Goal: Navigation & Orientation: Find specific page/section

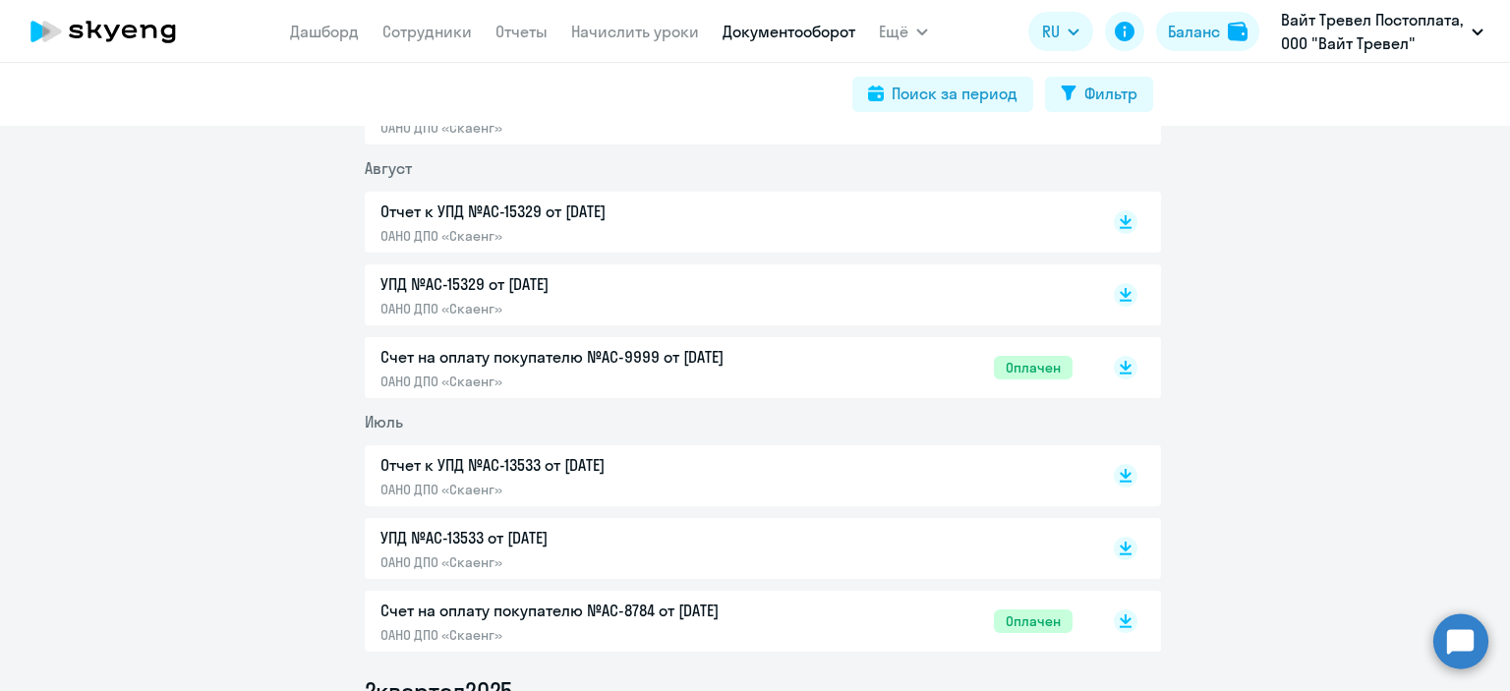
scroll to position [98, 0]
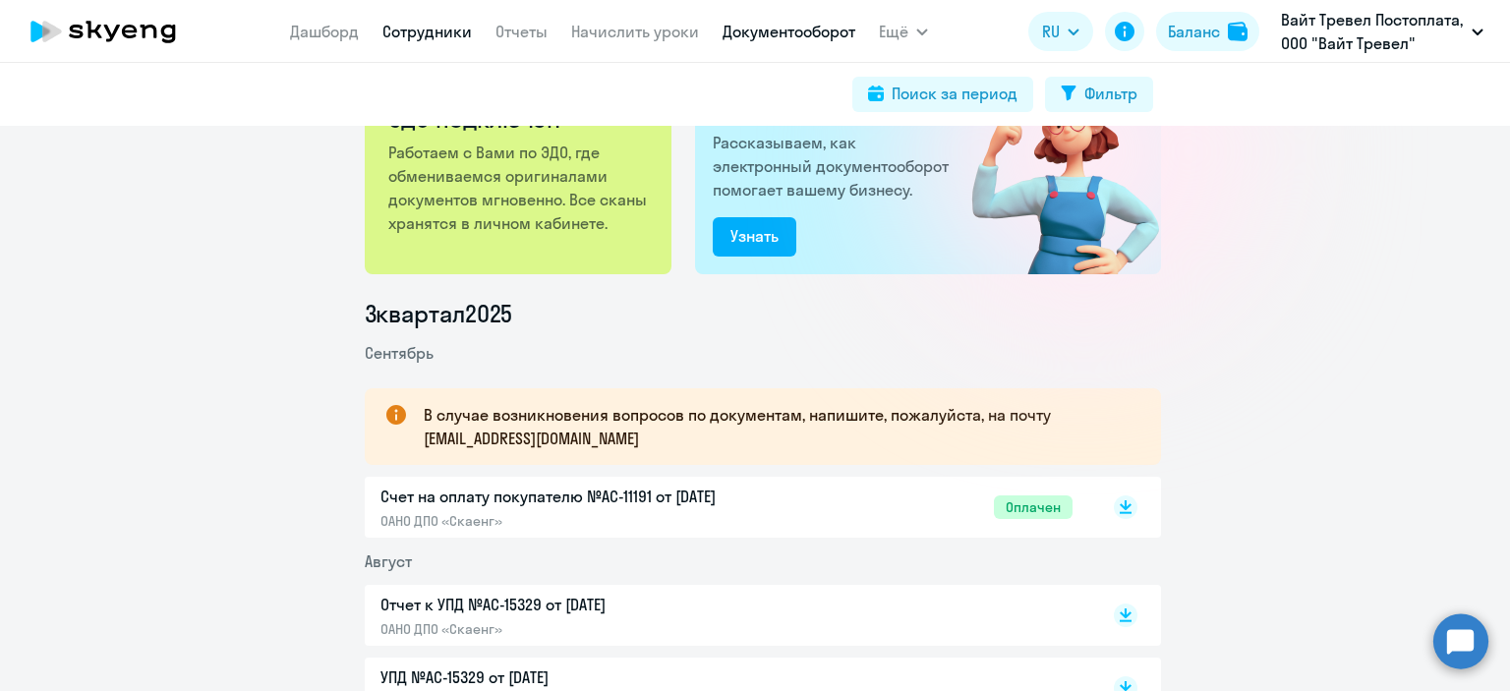
click at [419, 33] on link "Сотрудники" at bounding box center [426, 32] width 89 height 20
select select "30"
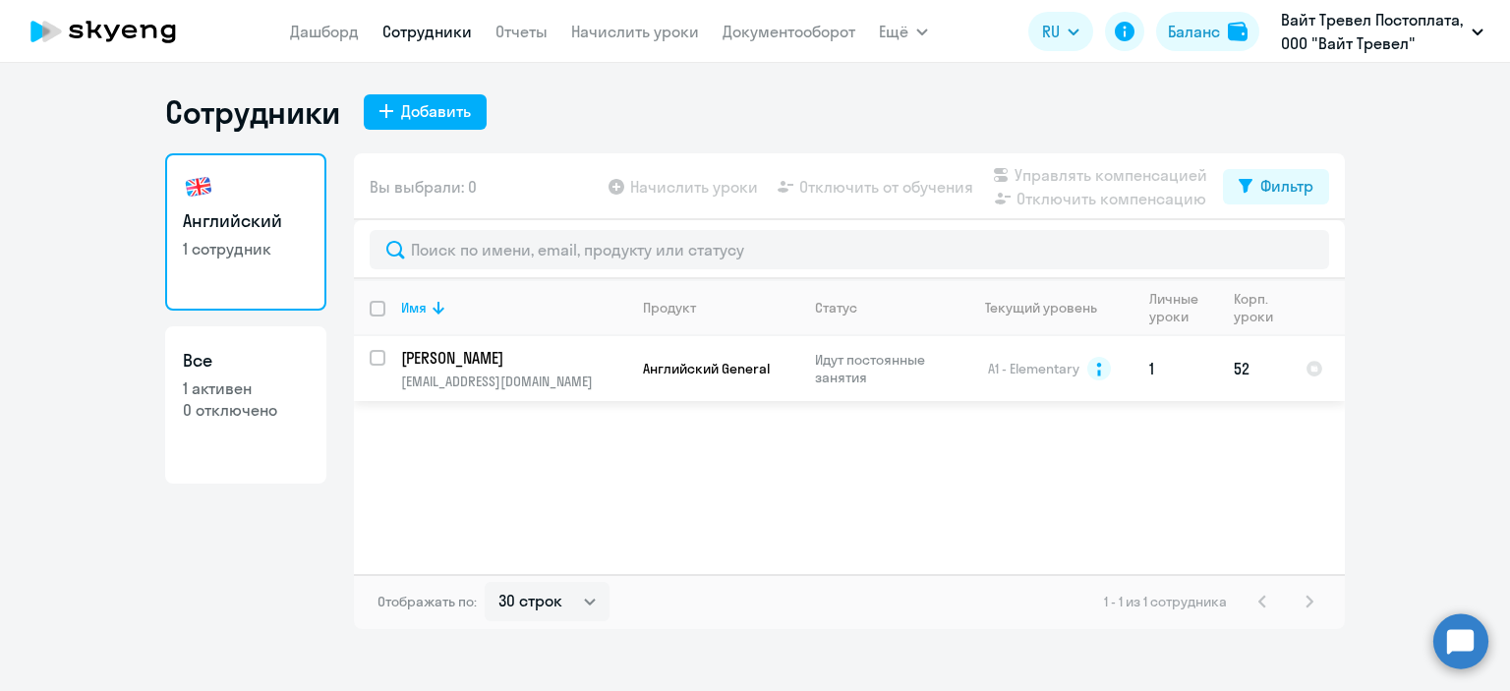
click at [377, 353] on input "select row 12809171" at bounding box center [389, 369] width 39 height 39
checkbox input "true"
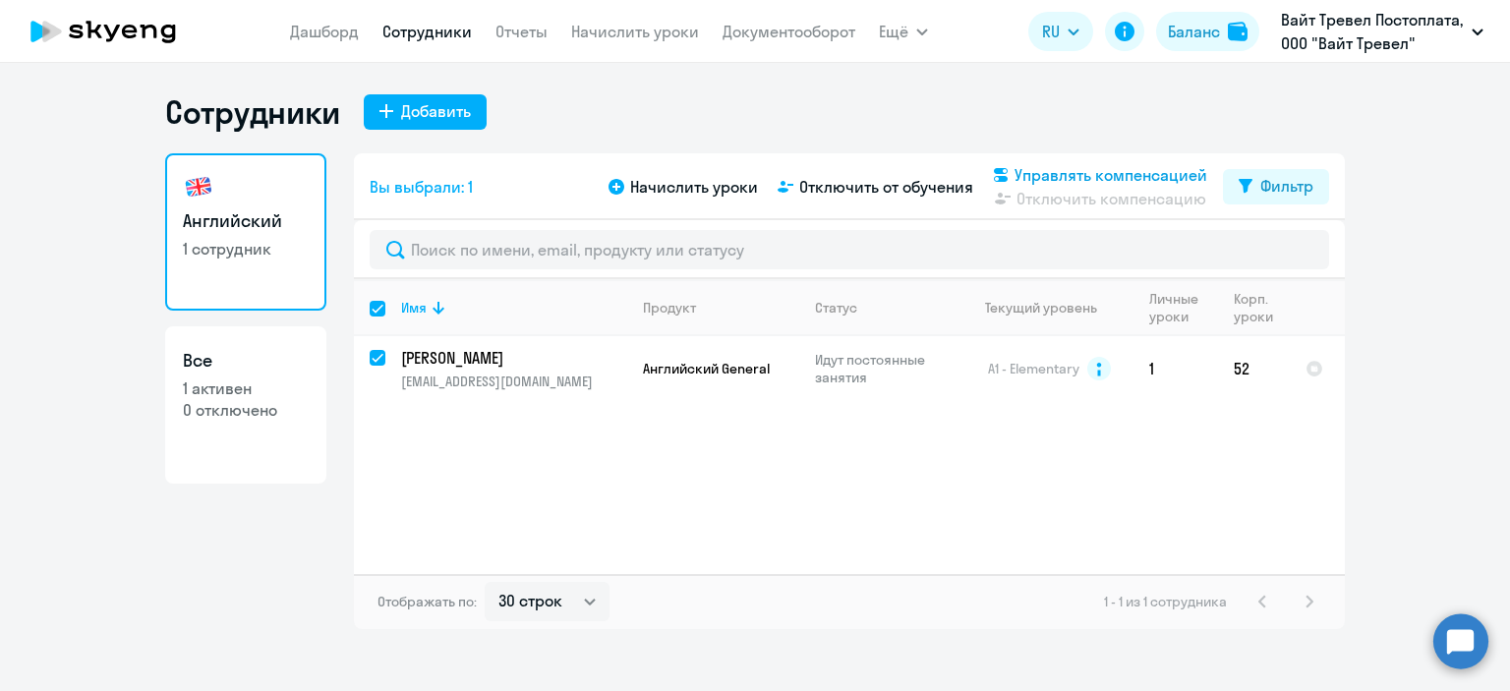
click at [1136, 166] on span "Управлять компенсацией" at bounding box center [1110, 175] width 193 height 24
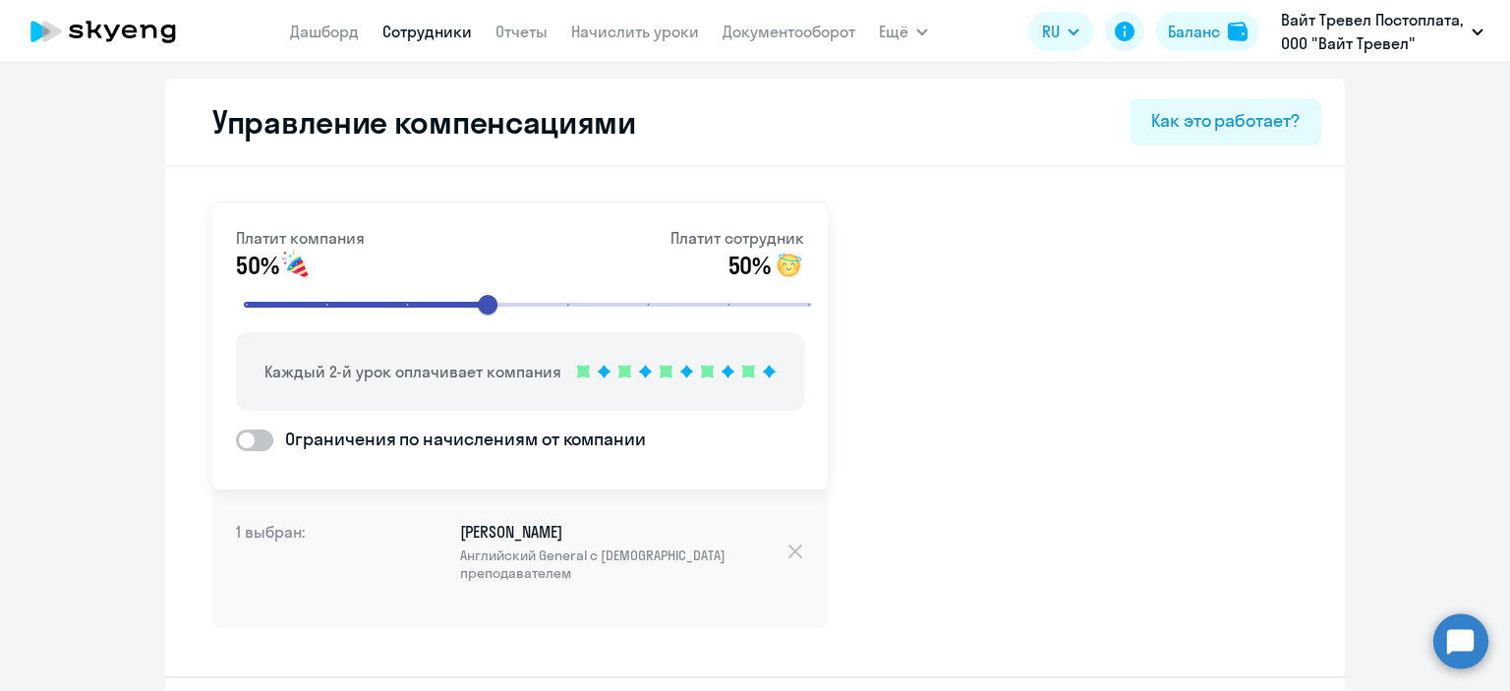
select select "30"
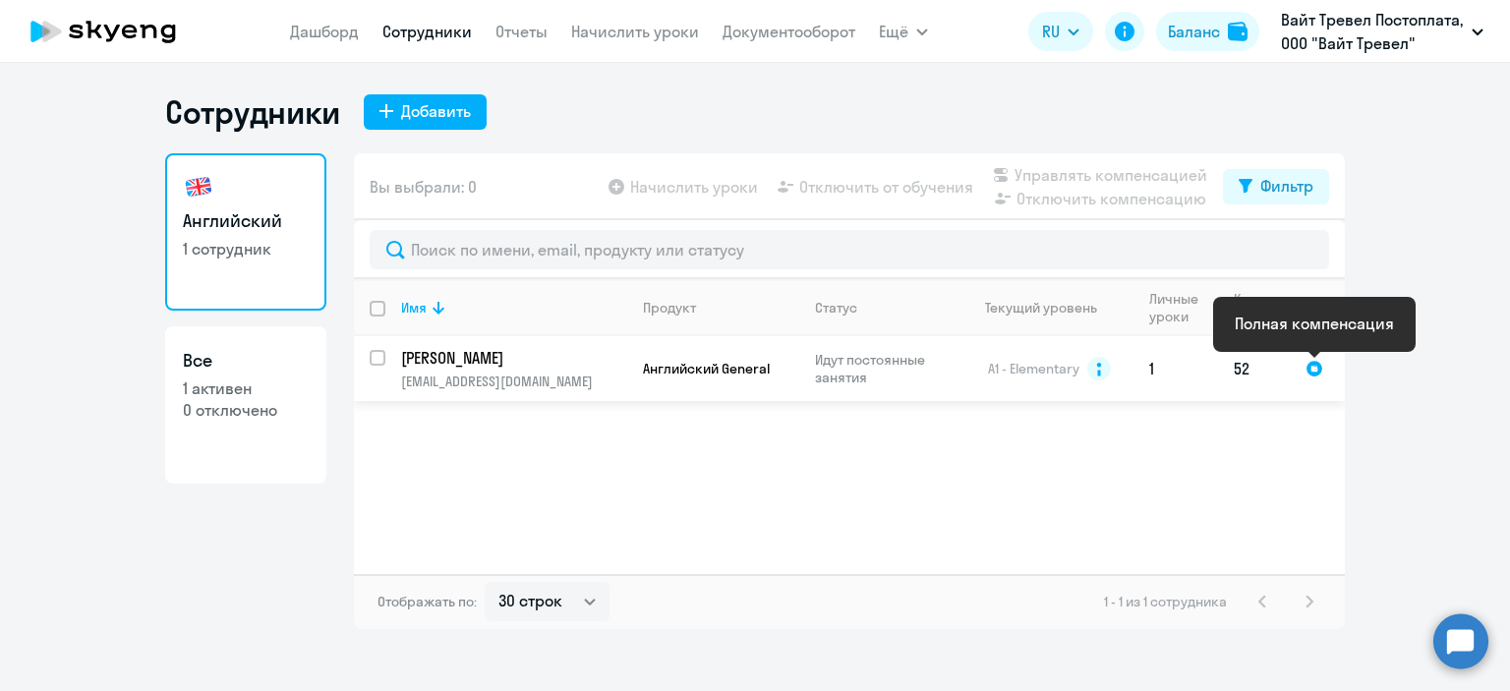
click at [1313, 367] on div at bounding box center [1314, 369] width 18 height 18
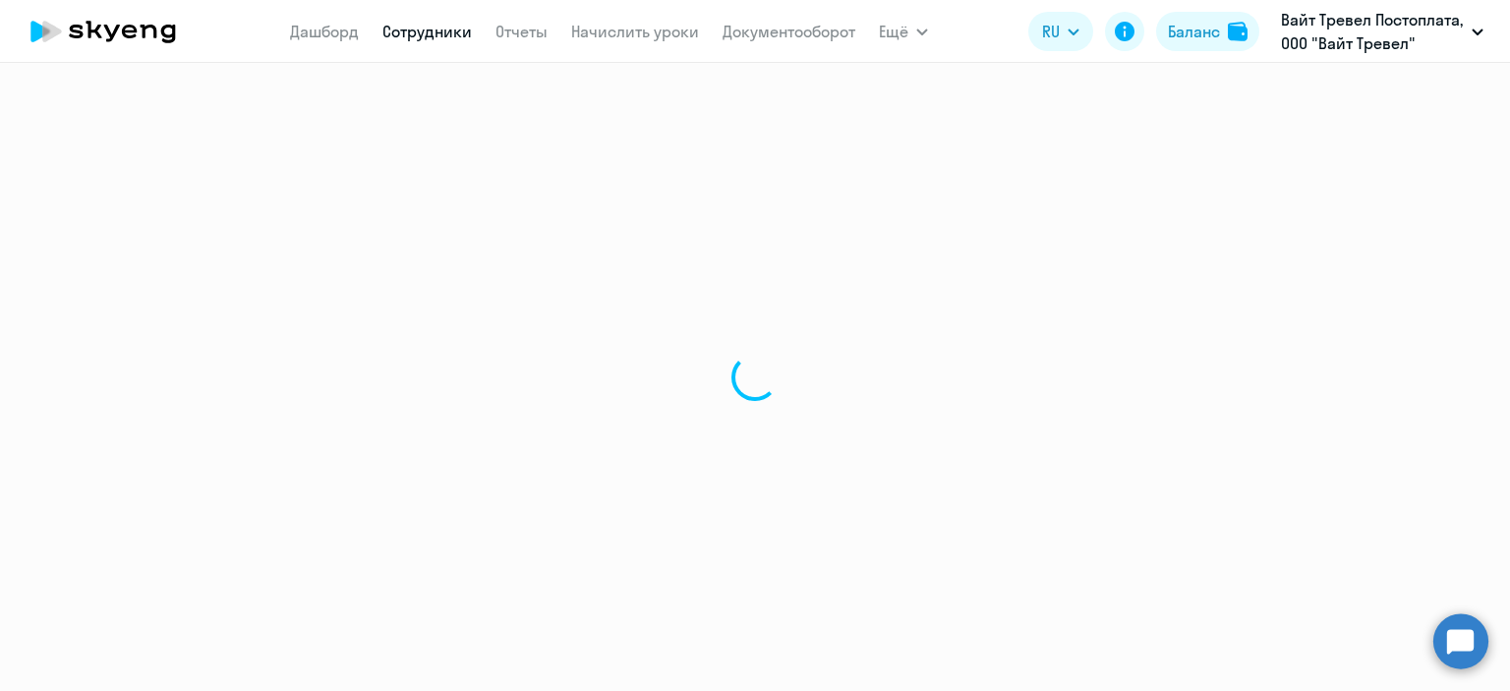
select select "english"
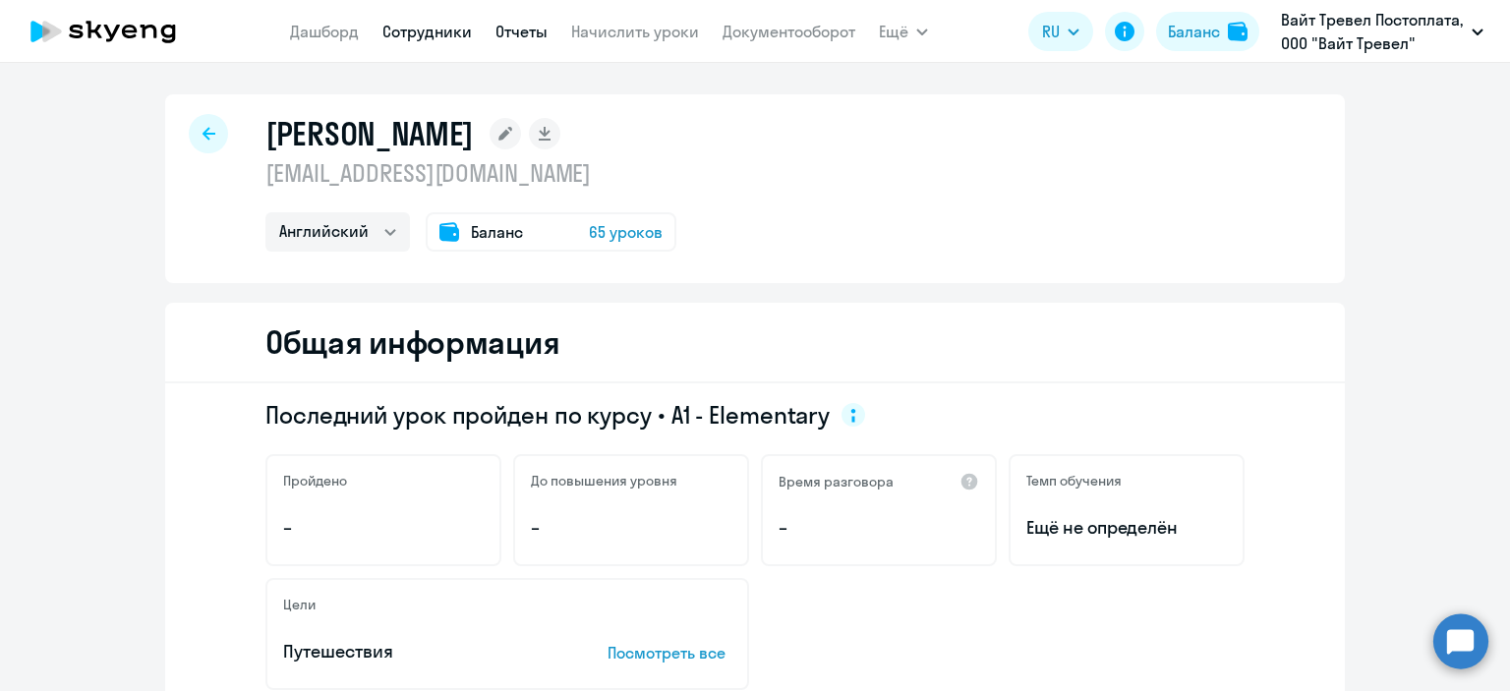
click at [539, 35] on link "Отчеты" at bounding box center [521, 32] width 52 height 20
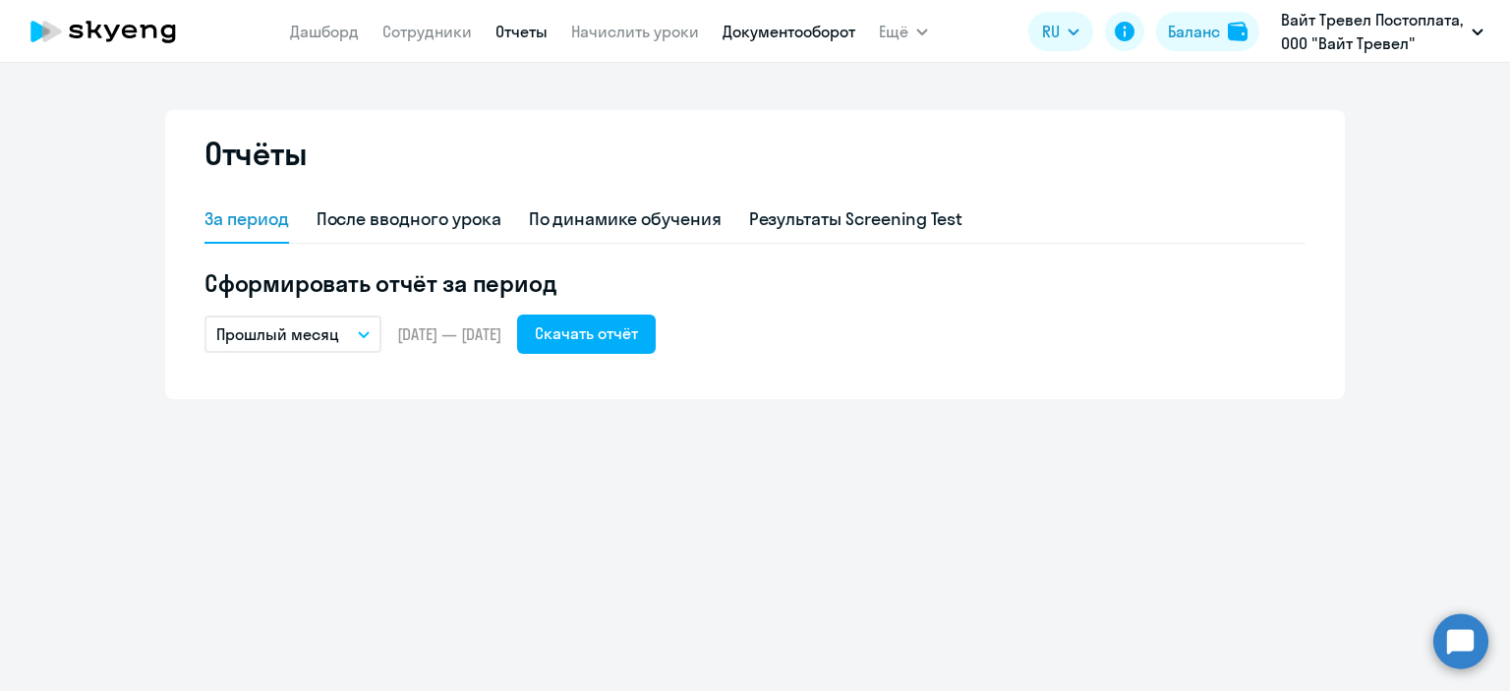
click at [731, 34] on link "Документооборот" at bounding box center [789, 32] width 133 height 20
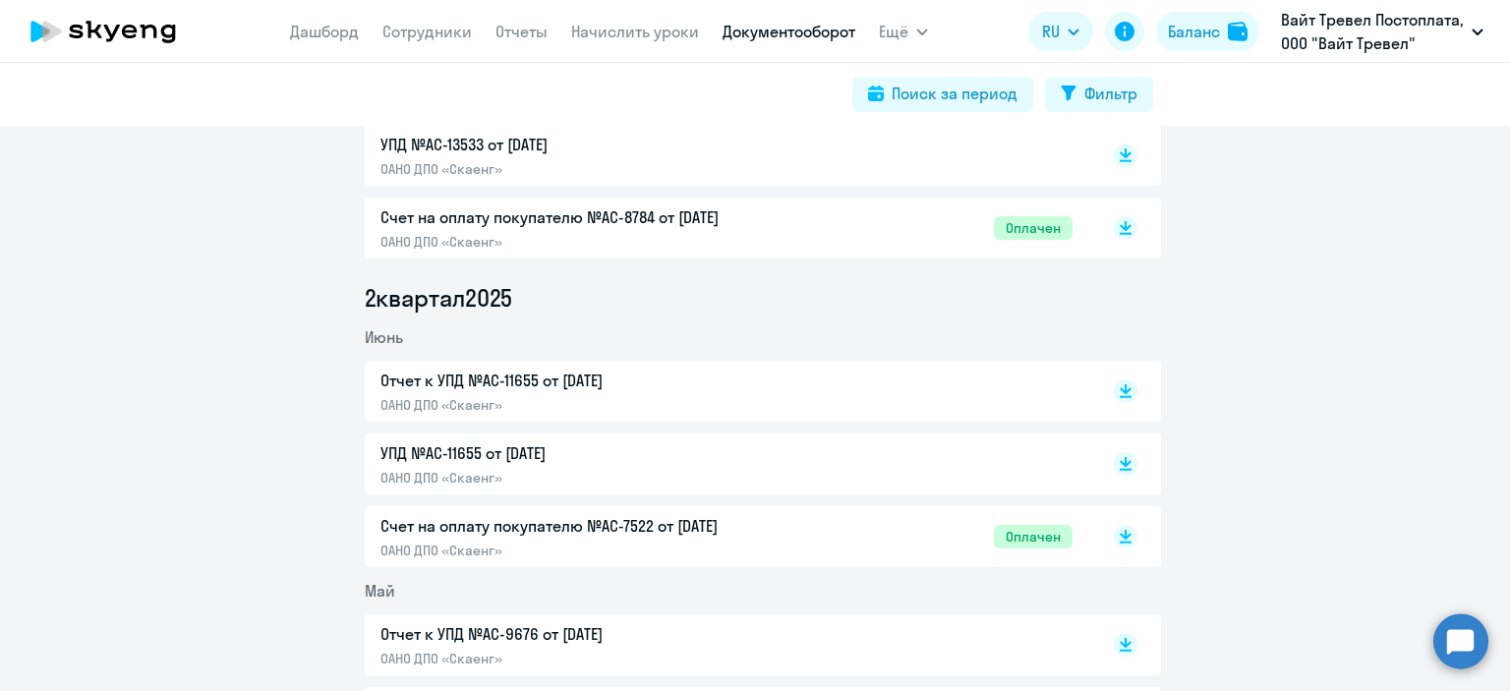
scroll to position [295, 0]
